Goal: Transaction & Acquisition: Obtain resource

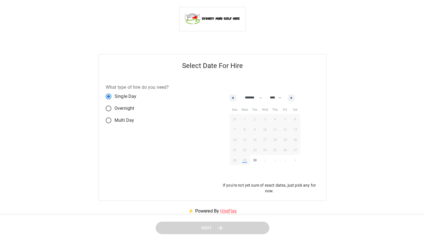
select select "*"
select select "****"
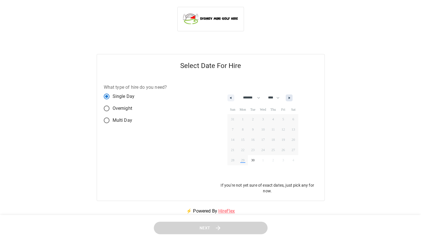
click at [293, 99] on button "button" at bounding box center [289, 97] width 7 height 7
select select "*"
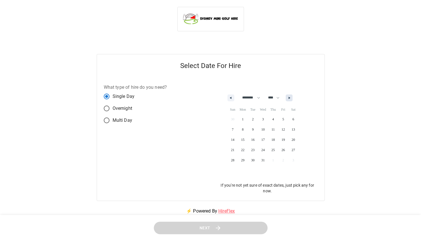
select select "****"
click at [293, 99] on button "button" at bounding box center [289, 97] width 7 height 7
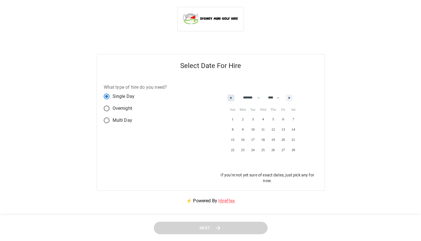
click at [231, 99] on button "button" at bounding box center [230, 97] width 7 height 7
select select "*"
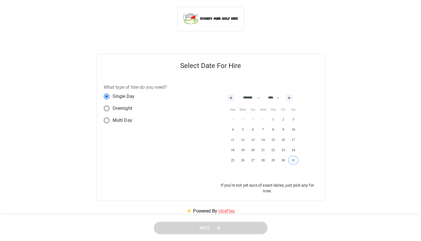
click at [296, 158] on span "31" at bounding box center [293, 159] width 10 height 7
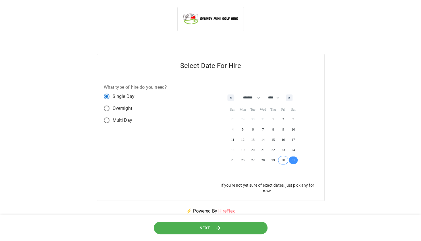
scroll to position [24, 0]
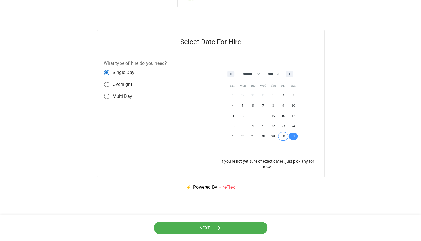
click at [201, 227] on span "Next" at bounding box center [205, 227] width 11 height 7
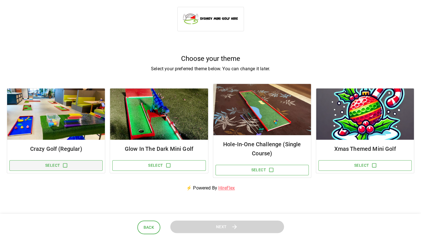
click at [71, 168] on button "Select" at bounding box center [55, 165] width 93 height 11
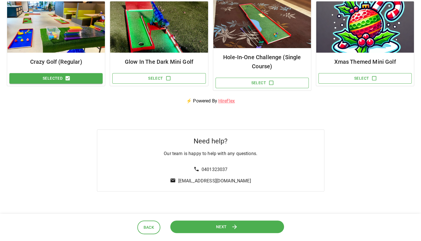
scroll to position [88, 0]
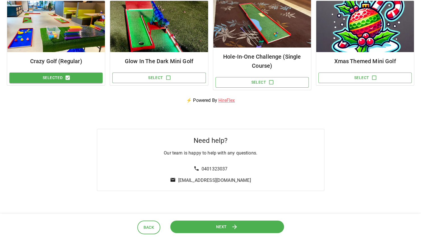
click at [183, 226] on button "Next" at bounding box center [227, 226] width 114 height 13
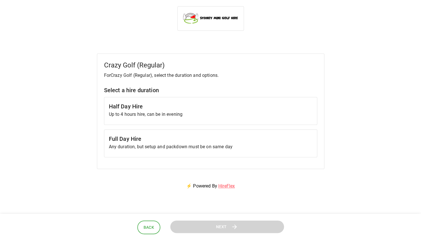
scroll to position [0, 0]
click at [198, 106] on h6 "Half Day Hire" at bounding box center [211, 106] width 204 height 9
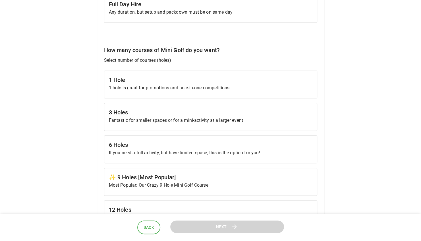
scroll to position [135, 0]
click at [173, 169] on div "✨ 9 Holes [Most Popular] Most Popular: Our Crazy 9 Hole Mini Golf Course" at bounding box center [210, 181] width 213 height 28
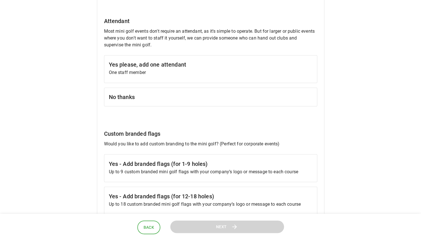
scroll to position [466, 0]
click at [215, 93] on h6 "No thanks" at bounding box center [211, 97] width 204 height 9
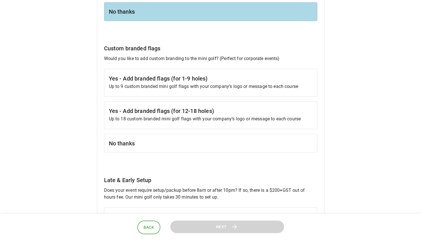
scroll to position [552, 0]
click at [185, 74] on h6 "Yes - Add branded flags (for 1-9 holes)" at bounding box center [211, 78] width 204 height 9
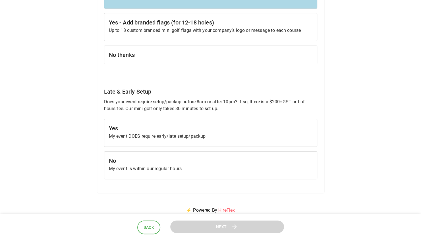
scroll to position [683, 0]
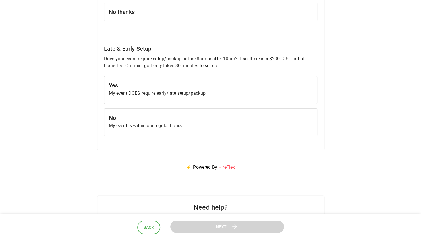
click at [198, 125] on p "My event is within our regular hours" at bounding box center [211, 125] width 204 height 7
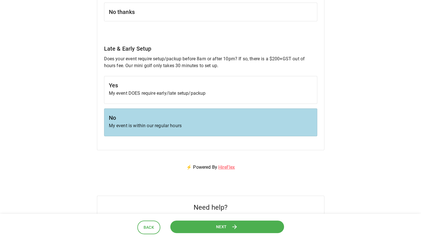
click at [208, 227] on button "Next" at bounding box center [227, 226] width 114 height 13
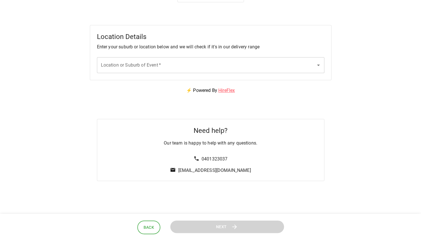
scroll to position [0, 0]
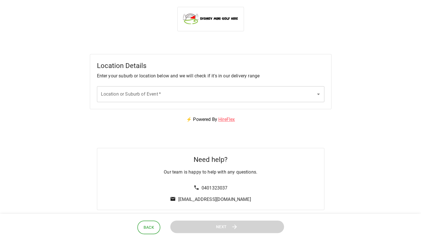
click at [165, 94] on input "Location or Suburb of Event   *" at bounding box center [206, 94] width 214 height 11
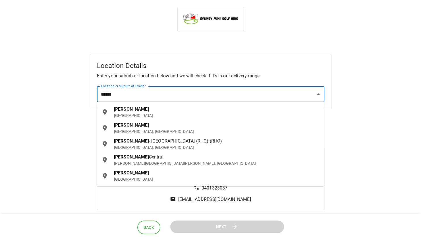
click at [149, 132] on p "[GEOGRAPHIC_DATA], [GEOGRAPHIC_DATA]" at bounding box center [217, 131] width 206 height 6
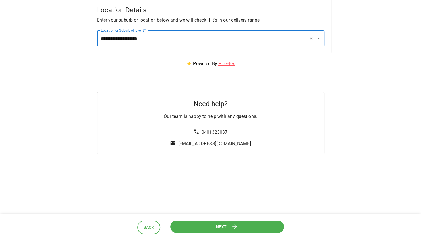
scroll to position [59, 0]
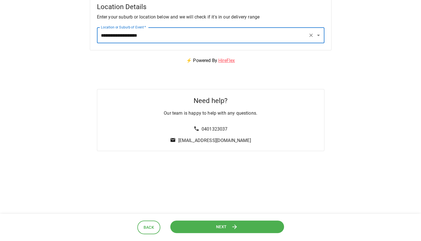
type input "**********"
click at [193, 226] on button "Next" at bounding box center [227, 226] width 114 height 13
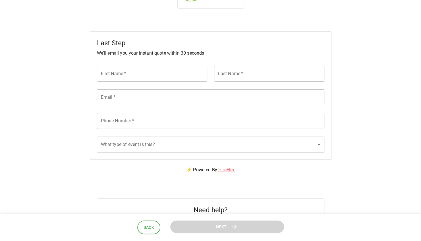
scroll to position [0, 0]
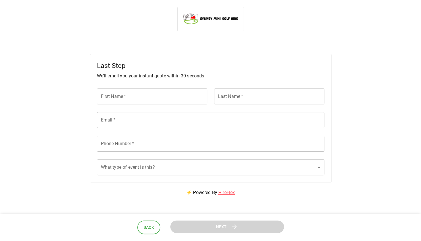
click at [145, 101] on input "First Name   *" at bounding box center [152, 96] width 110 height 16
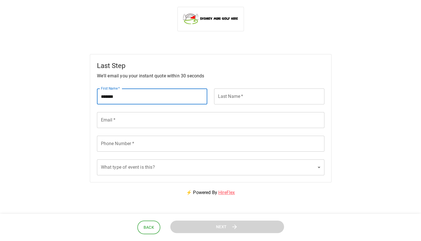
type input "*******"
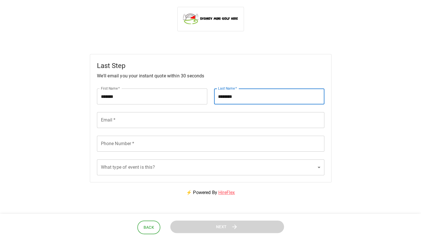
type input "********"
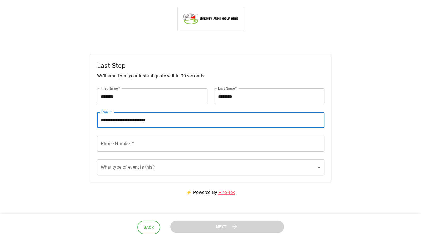
type input "**********"
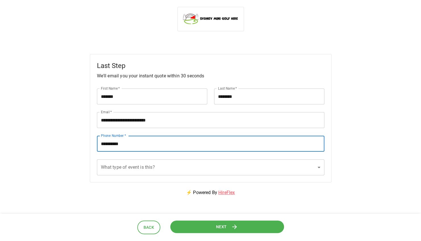
type input "**********"
click at [114, 169] on body "**********" at bounding box center [210, 145] width 421 height 290
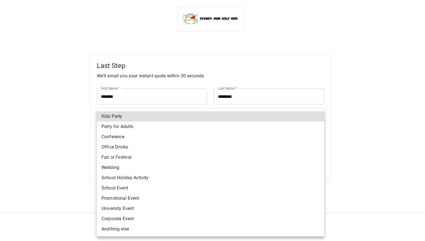
click at [115, 116] on li "Kids Party" at bounding box center [210, 116] width 227 height 10
type input "**********"
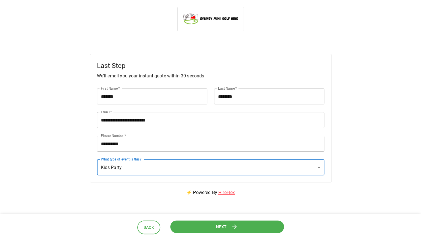
click at [189, 225] on button "Next" at bounding box center [227, 226] width 114 height 13
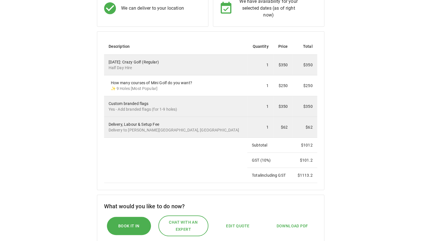
scroll to position [103, 0]
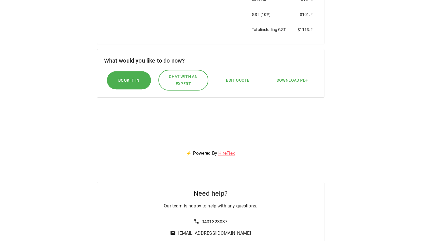
click at [231, 79] on span "Edit Quote" at bounding box center [237, 80] width 23 height 7
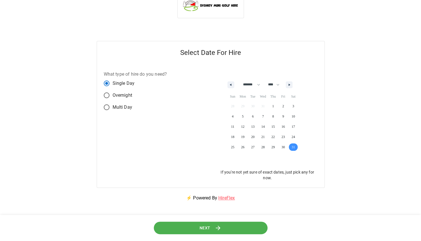
scroll to position [12, 0]
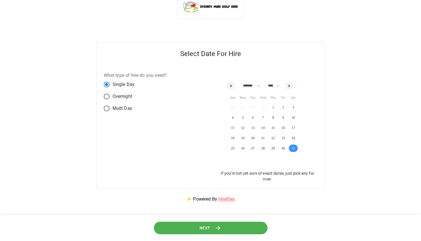
click at [162, 227] on button "Next" at bounding box center [211, 227] width 114 height 13
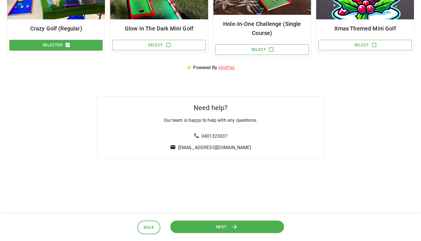
scroll to position [124, 0]
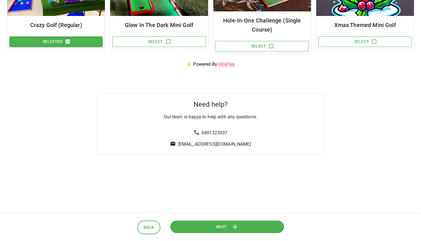
click at [184, 225] on button "Next" at bounding box center [227, 226] width 114 height 13
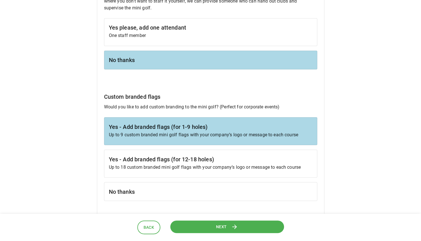
scroll to position [503, 0]
click at [169, 189] on h6 "No thanks" at bounding box center [211, 191] width 204 height 9
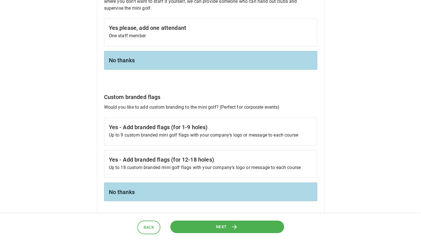
click at [188, 231] on button "Next" at bounding box center [227, 226] width 114 height 13
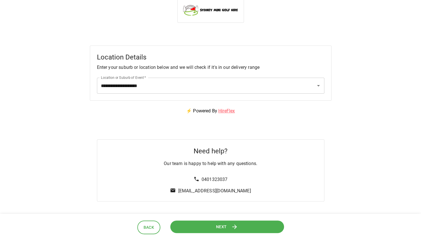
scroll to position [0, 0]
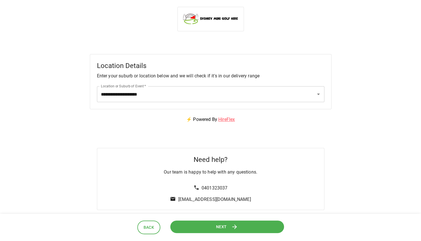
click at [188, 231] on button "Next" at bounding box center [227, 226] width 114 height 13
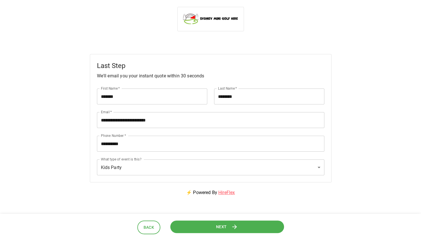
click at [188, 231] on button "Next" at bounding box center [227, 226] width 114 height 13
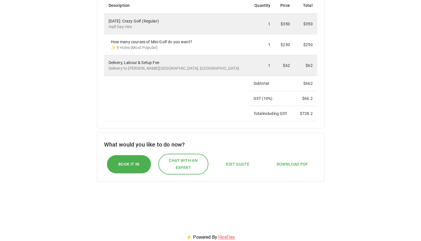
scroll to position [144, 0]
click at [281, 161] on span "Download PDF" at bounding box center [292, 164] width 32 height 7
